Goal: Task Accomplishment & Management: Complete application form

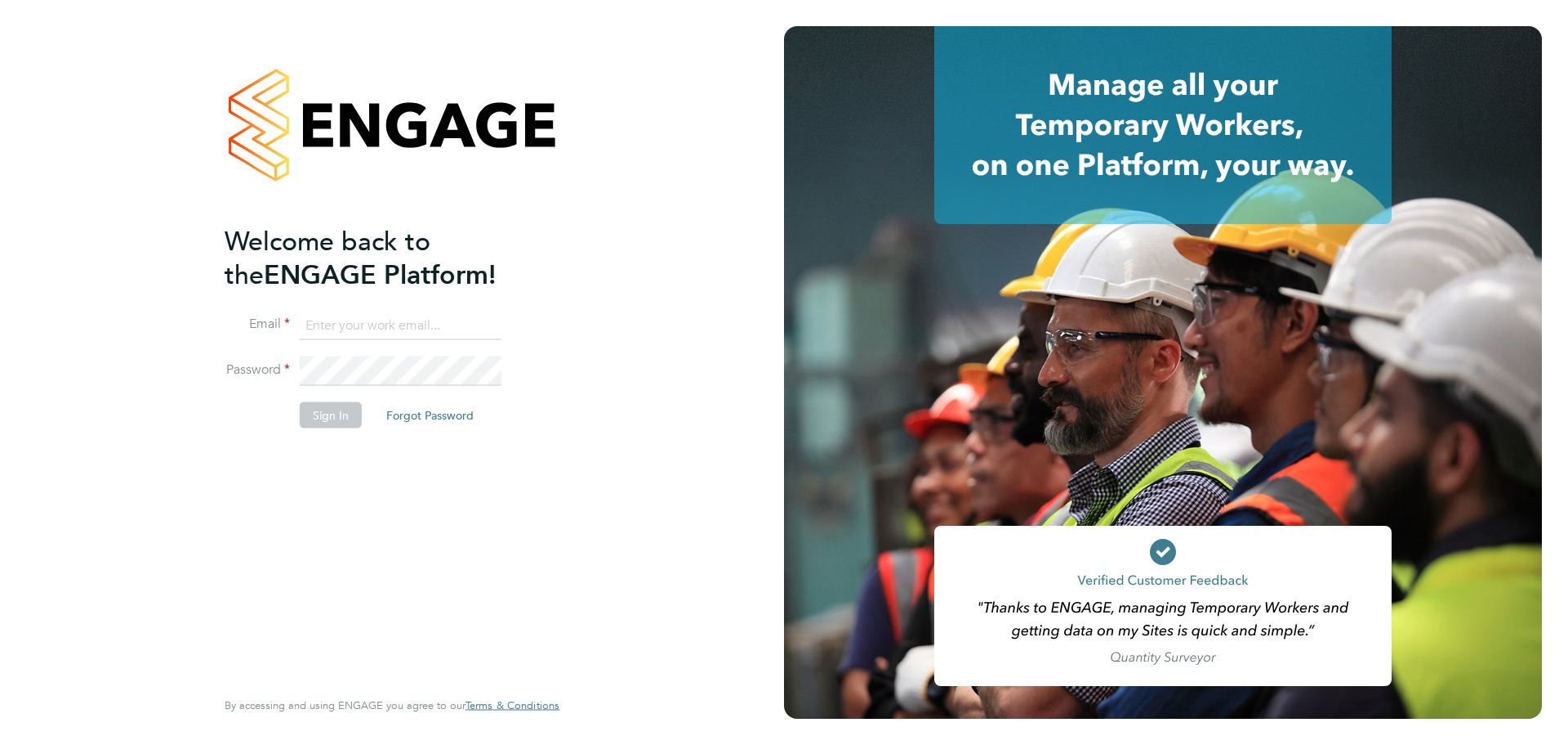
type input "lewis.saunders@randstadcpe.com"
click at [332, 417] on button "Sign In" at bounding box center [331, 414] width 62 height 26
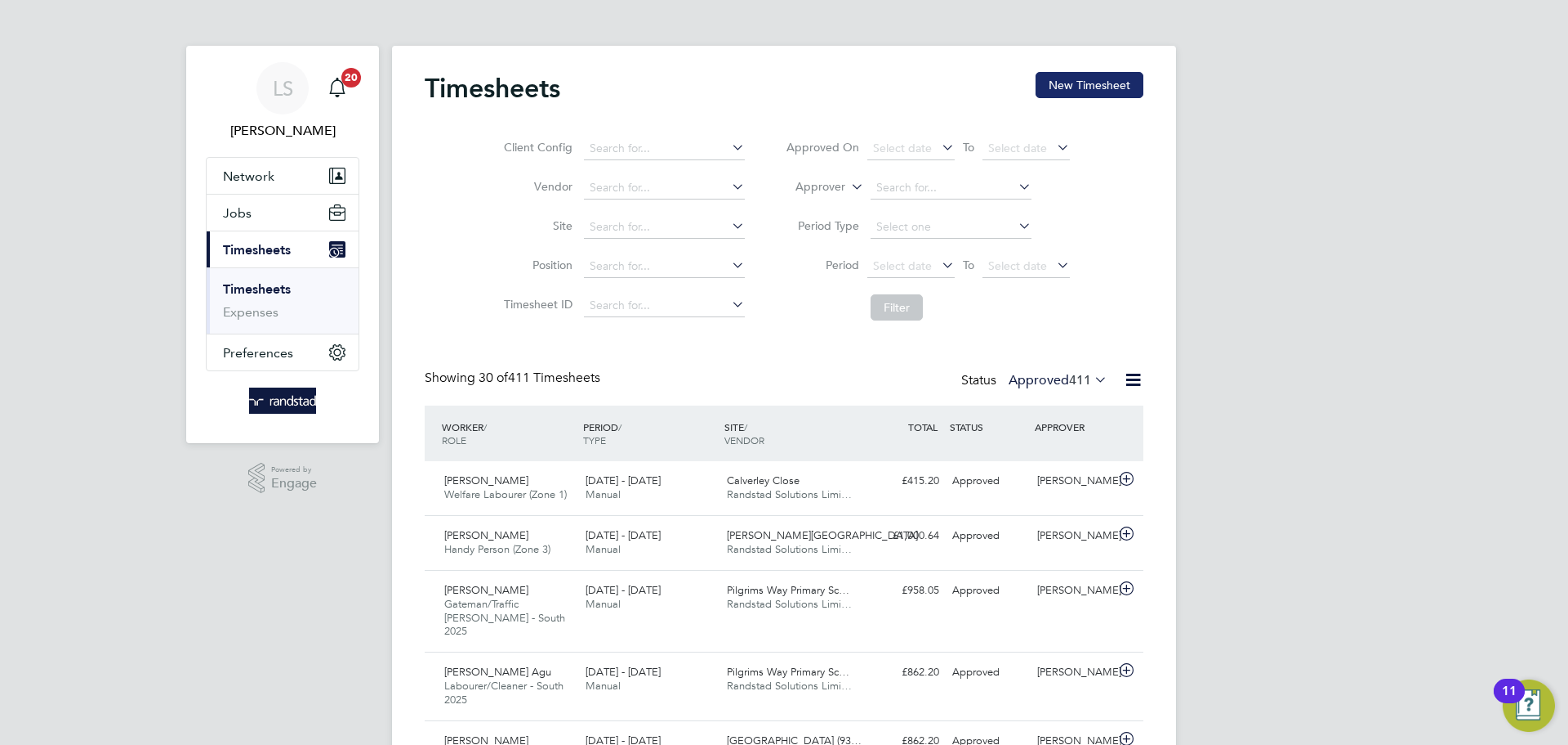
click at [1091, 82] on button "New Timesheet" at bounding box center [1090, 85] width 108 height 26
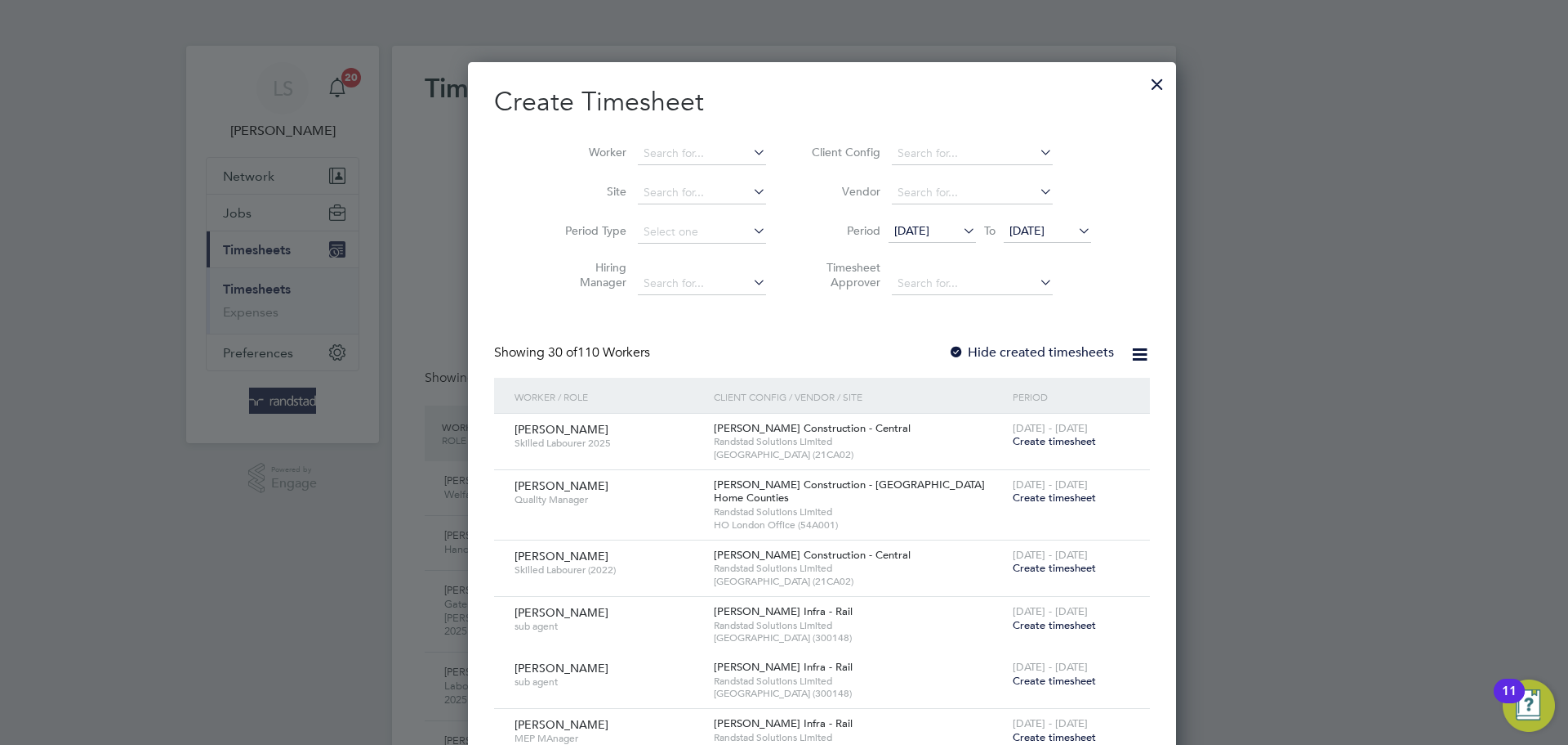
click at [648, 175] on li "Site" at bounding box center [659, 192] width 254 height 39
click at [638, 187] on input at bounding box center [701, 193] width 128 height 23
click at [624, 241] on li "[PERSON_NAME][GEOGRAPHIC_DATA]" at bounding box center [711, 236] width 225 height 21
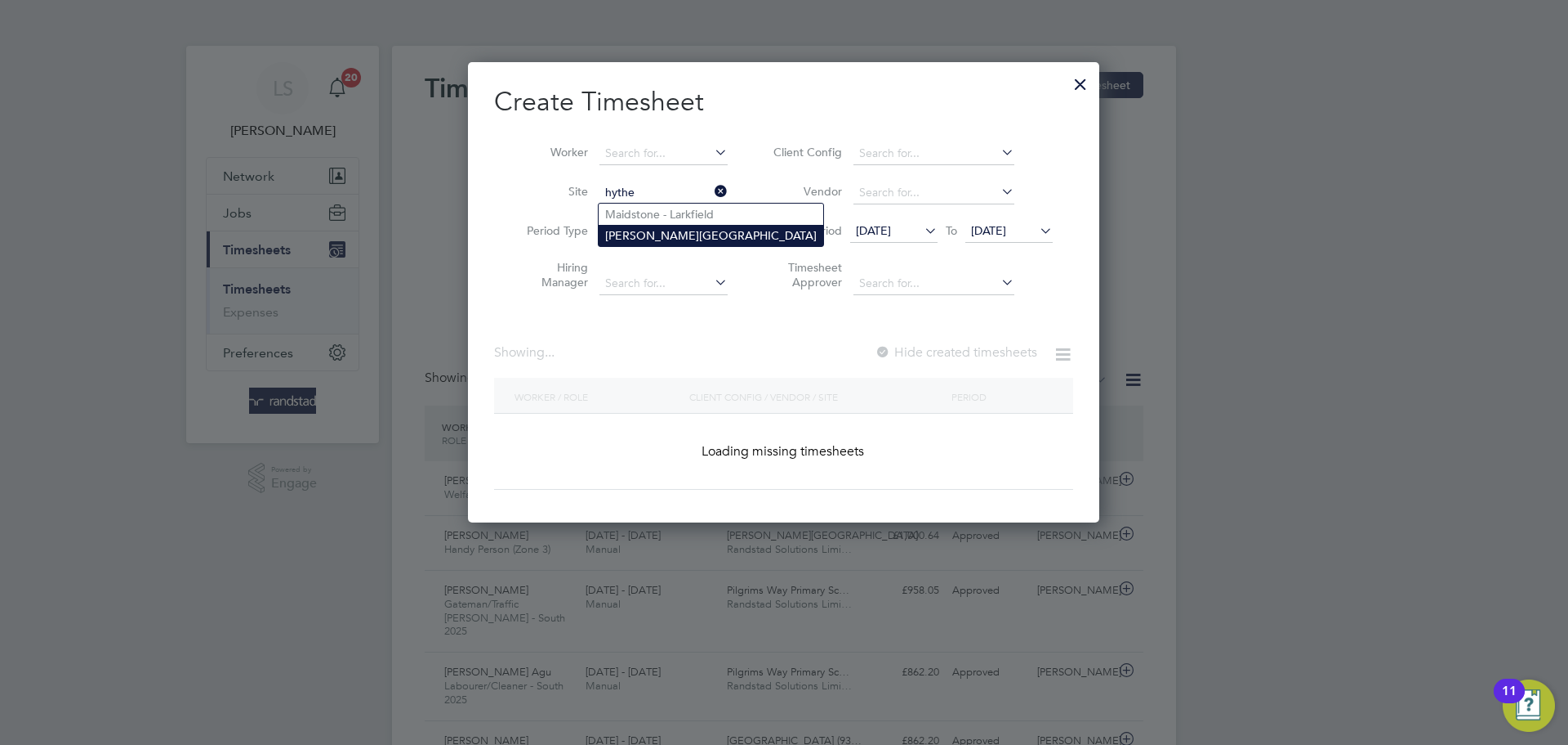
type input "[PERSON_NAME][GEOGRAPHIC_DATA]"
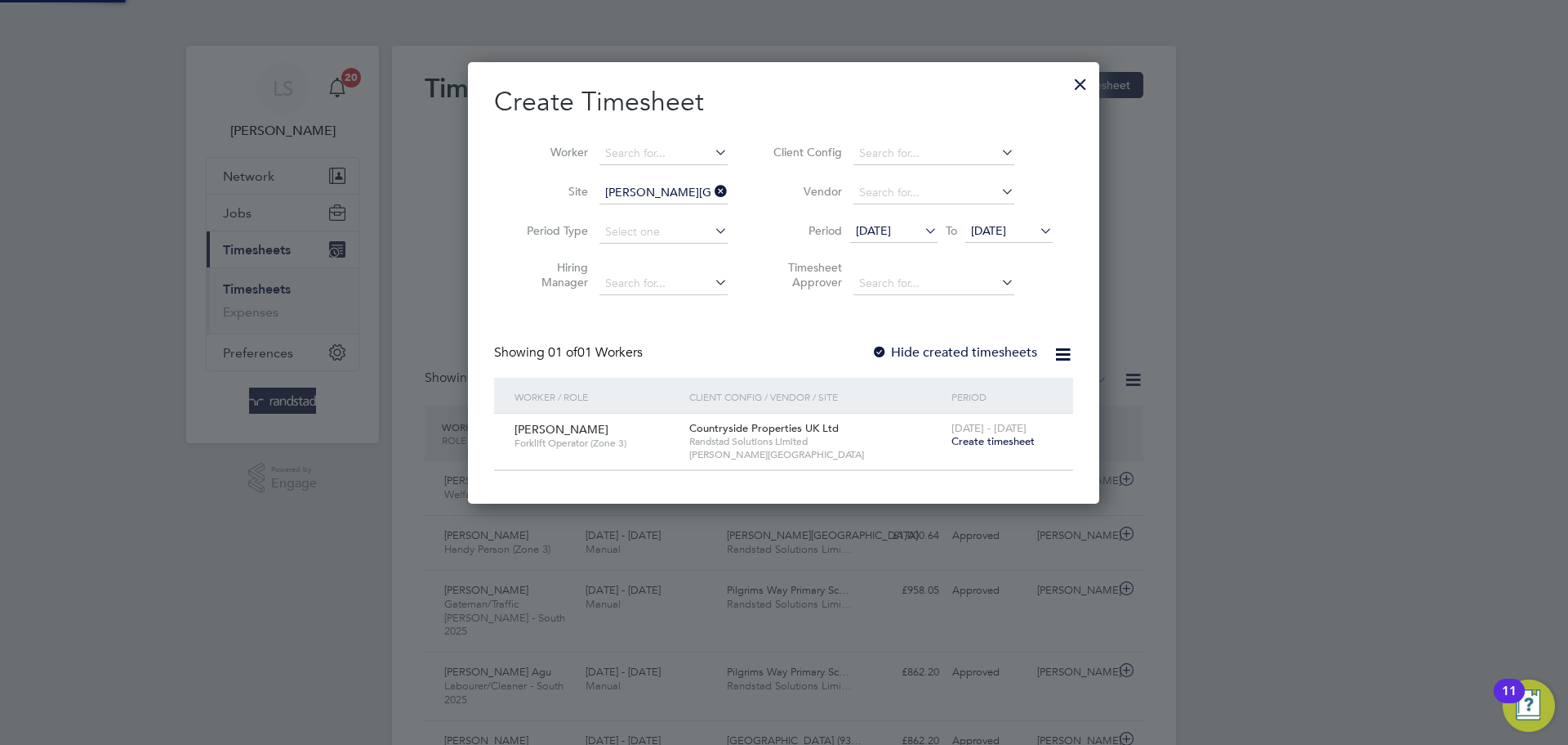
click at [890, 349] on label "Hide created timesheets" at bounding box center [954, 352] width 166 height 16
click at [1019, 244] on li "Period [DATE] To [DATE]" at bounding box center [911, 232] width 325 height 39
click at [1012, 239] on span "[DATE]" at bounding box center [1009, 232] width 87 height 22
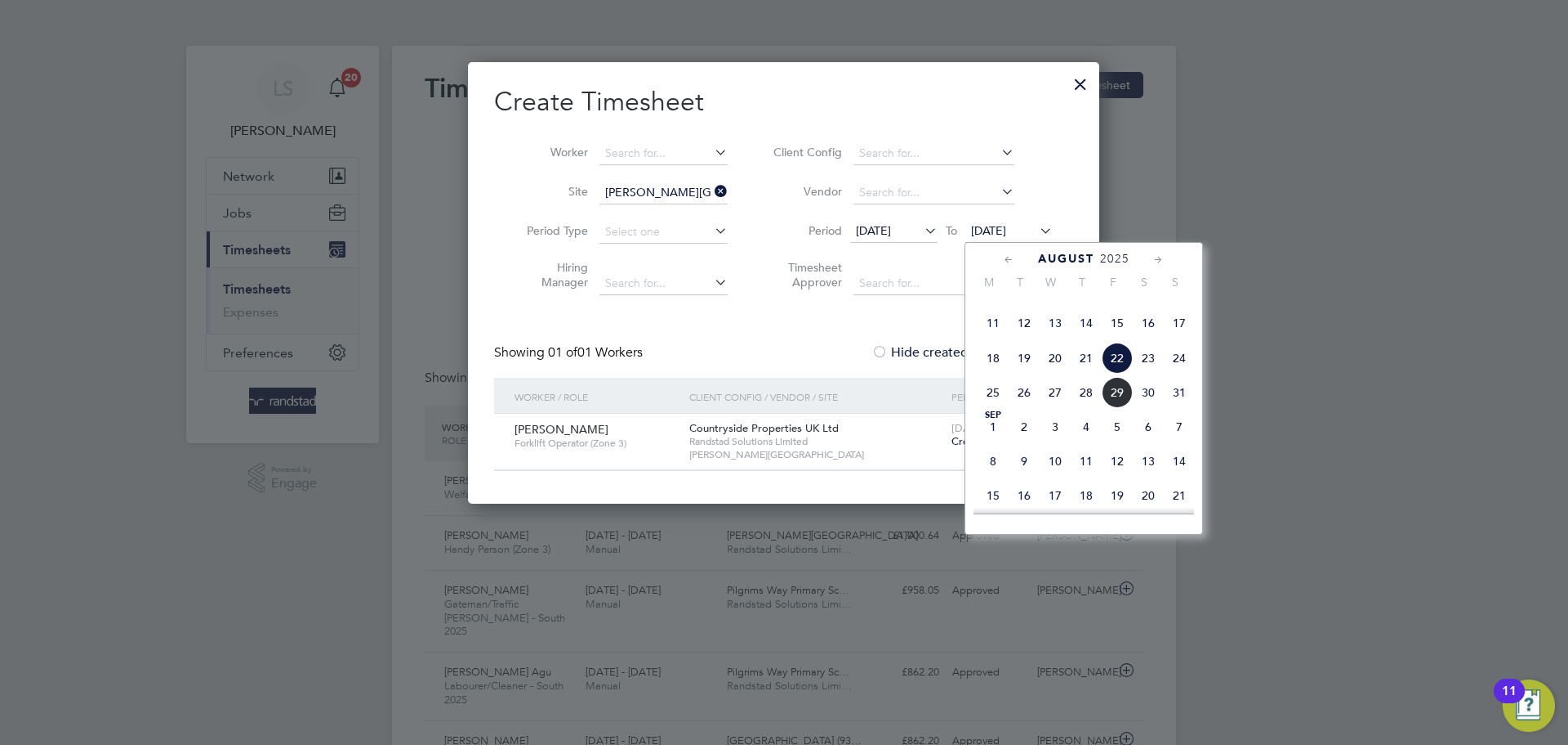
click at [1115, 408] on span "29" at bounding box center [1117, 392] width 31 height 31
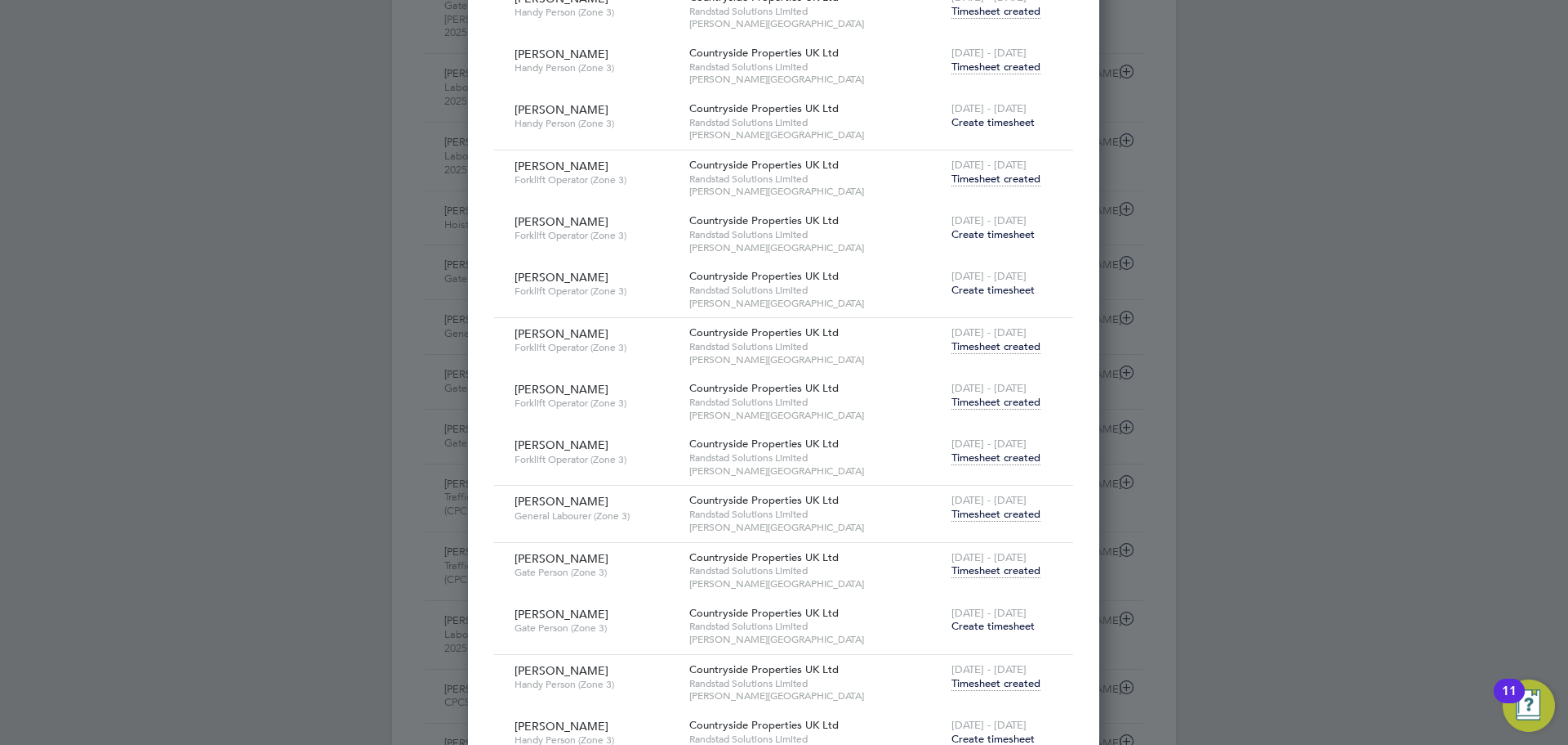
click at [975, 407] on span "Timesheet created" at bounding box center [995, 402] width 89 height 14
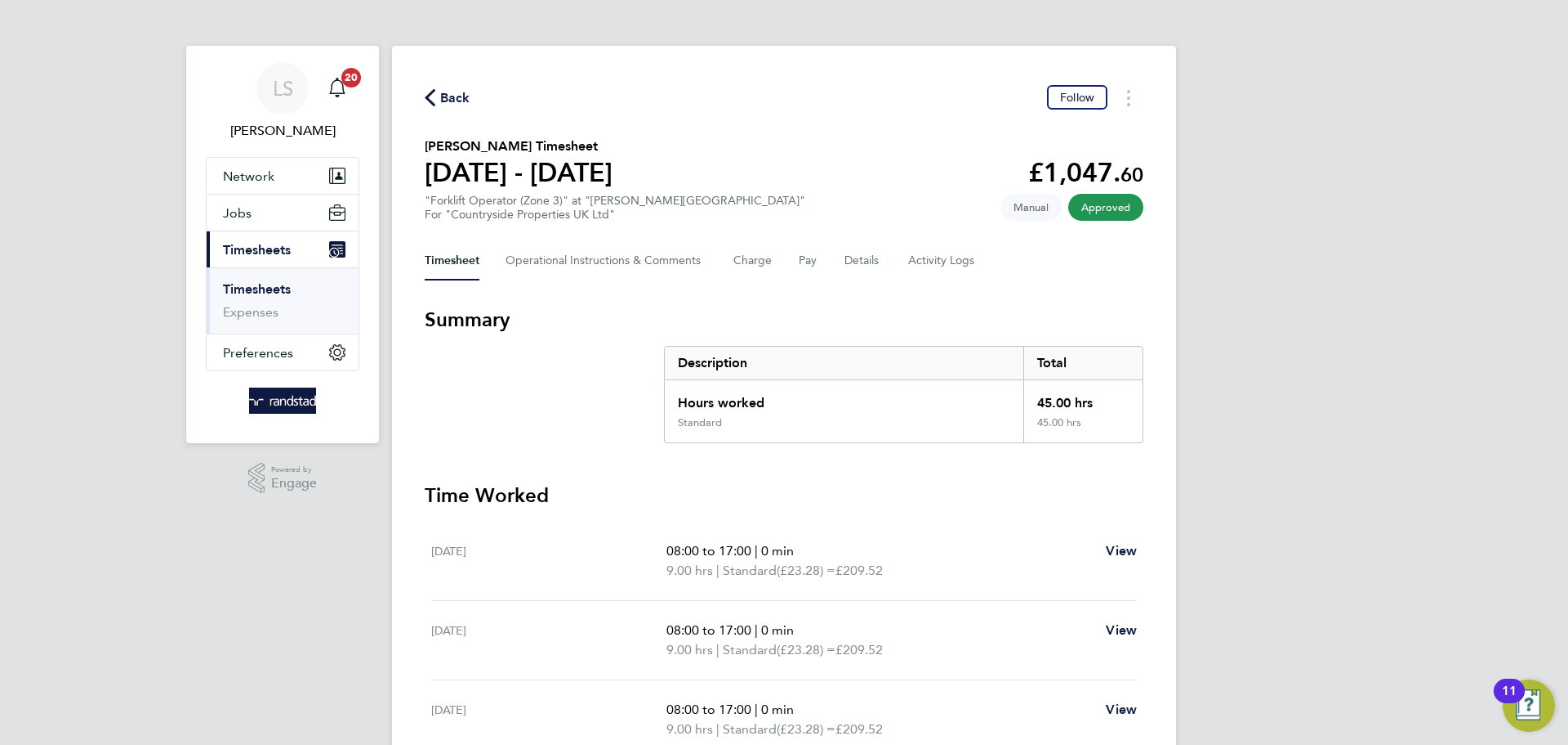
click at [471, 94] on div "Back Follow" at bounding box center [784, 97] width 719 height 25
click at [465, 94] on span "Back" at bounding box center [454, 98] width 30 height 19
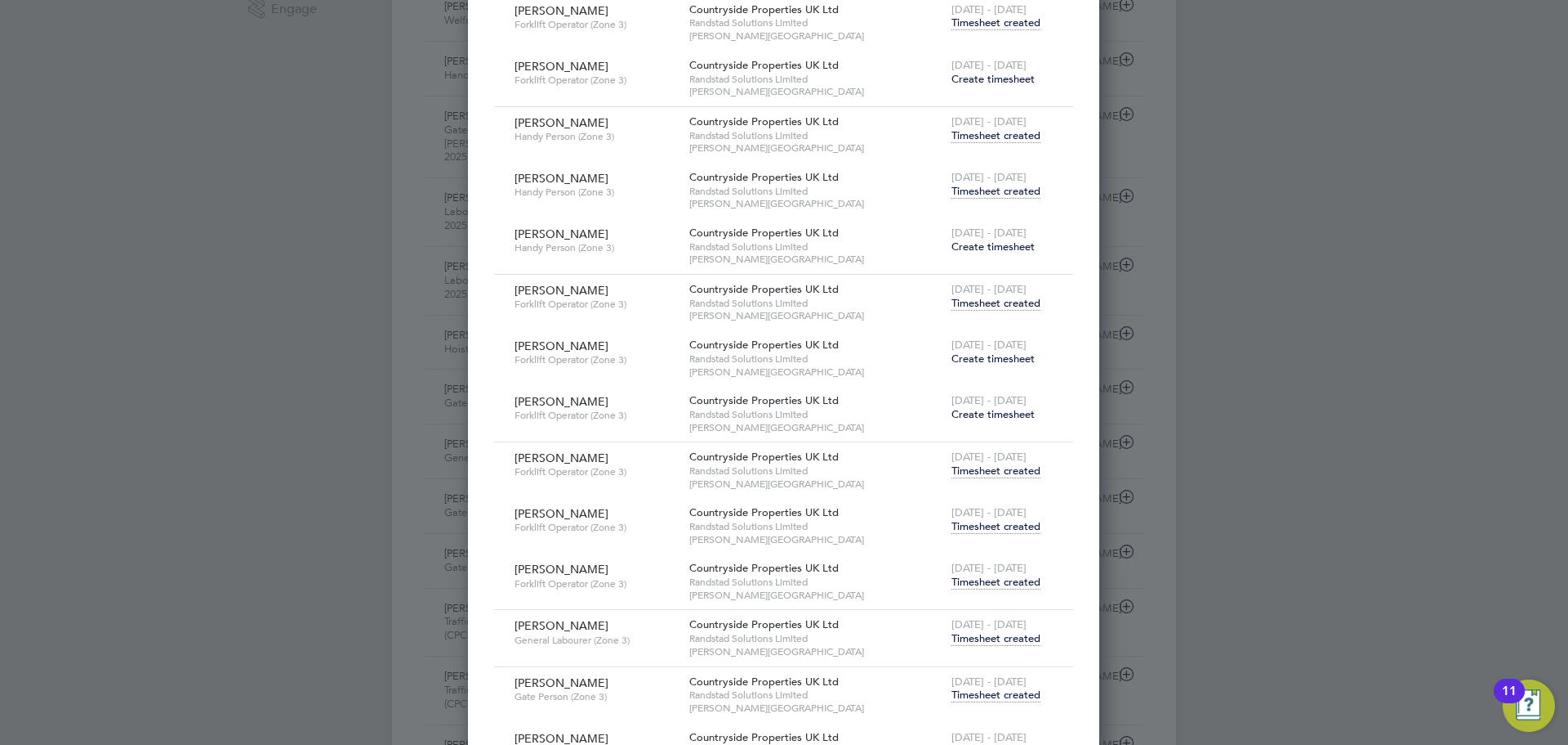
click at [992, 580] on span "Timesheet created" at bounding box center [995, 582] width 89 height 14
